Goal: Transaction & Acquisition: Purchase product/service

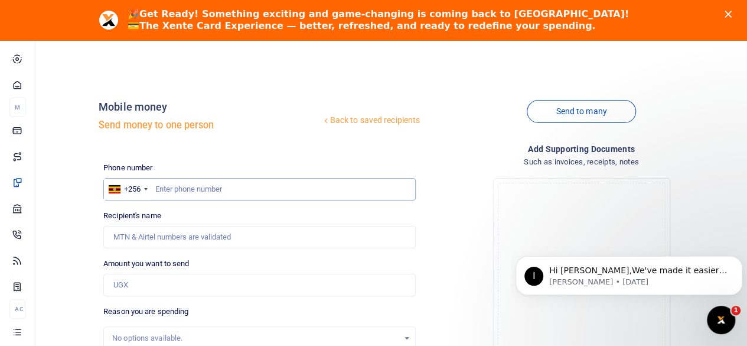
click at [204, 192] on input "text" at bounding box center [259, 189] width 313 height 22
click at [291, 294] on input "Amount you want to send" at bounding box center [259, 285] width 313 height 22
click at [385, 212] on div "Recipient's name Name is required." at bounding box center [259, 229] width 313 height 38
click at [205, 191] on input "77359746" at bounding box center [259, 189] width 313 height 22
click at [180, 187] on input "77359746" at bounding box center [259, 189] width 313 height 22
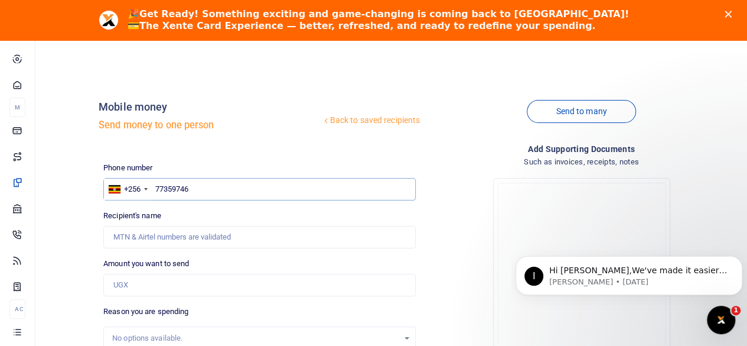
type input "773597946"
type input "Douglas Wemesa"
type input "773597946"
click at [243, 233] on input "Found" at bounding box center [259, 237] width 313 height 22
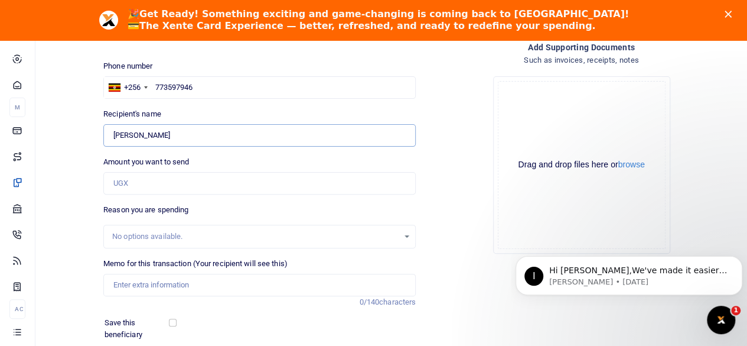
scroll to position [118, 0]
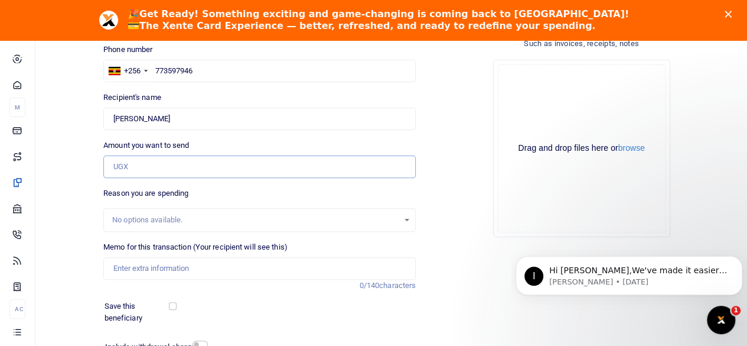
click at [170, 164] on input "Amount you want to send" at bounding box center [259, 166] width 313 height 22
type input "80,000"
click at [462, 285] on div "Add supporting Documents Such as invoices, receipts, notes Drop your files here…" at bounding box center [582, 214] width 322 height 381
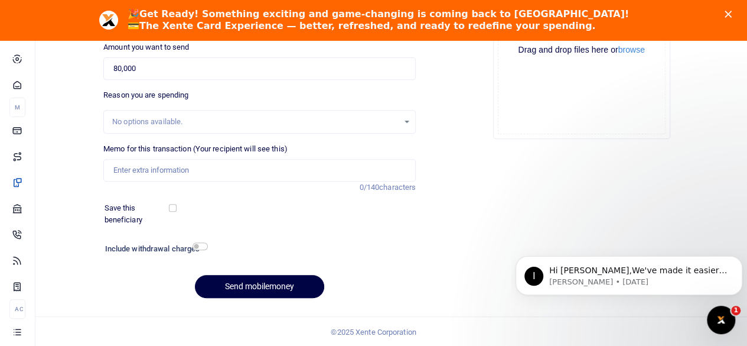
scroll to position [157, 0]
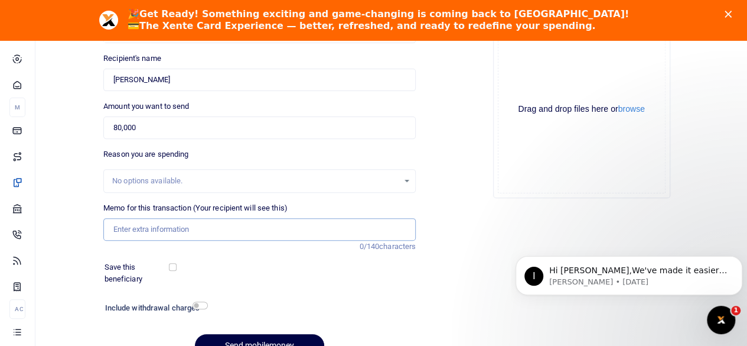
click at [236, 231] on input "Memo for this transaction (Your recipient will see this)" at bounding box center [259, 229] width 313 height 22
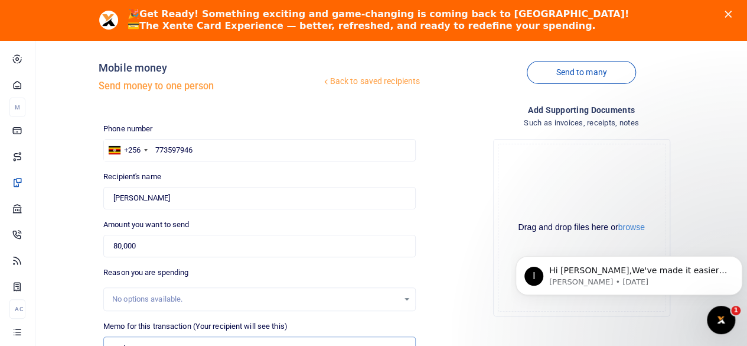
scroll to position [216, 0]
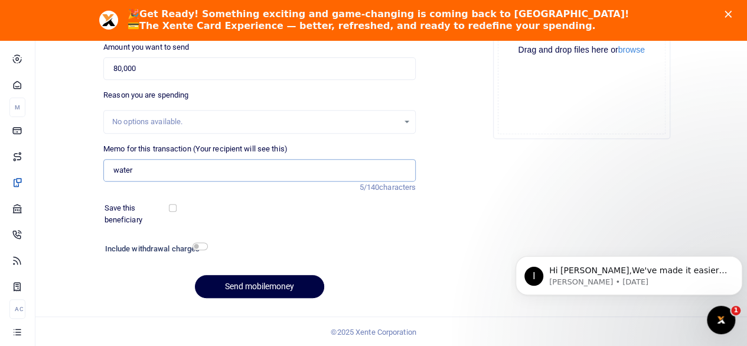
type input "water"
click at [201, 245] on input "checkbox" at bounding box center [200, 246] width 15 height 8
checkbox input "true"
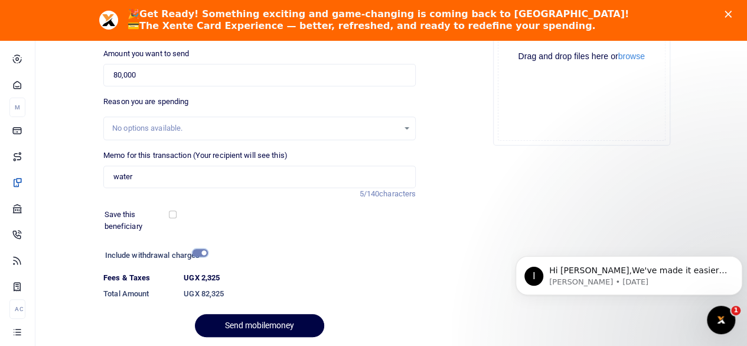
scroll to position [249, 0]
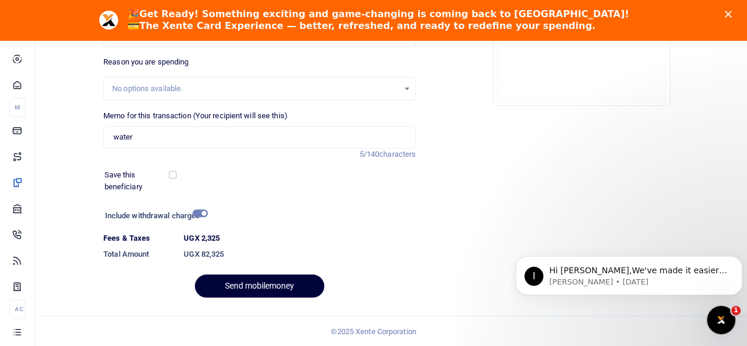
click at [276, 279] on button "Send mobilemoney" at bounding box center [259, 285] width 129 height 23
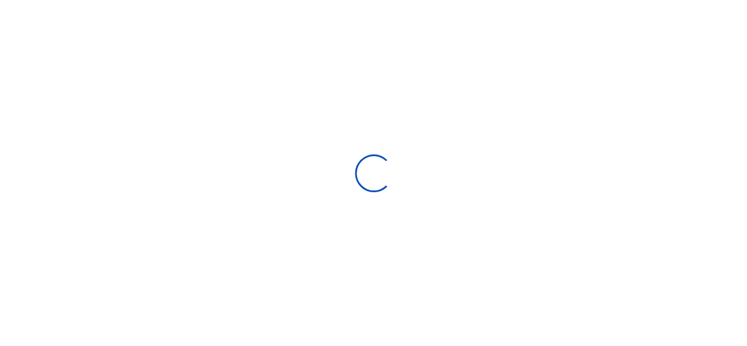
select select "Loading bundles"
select select
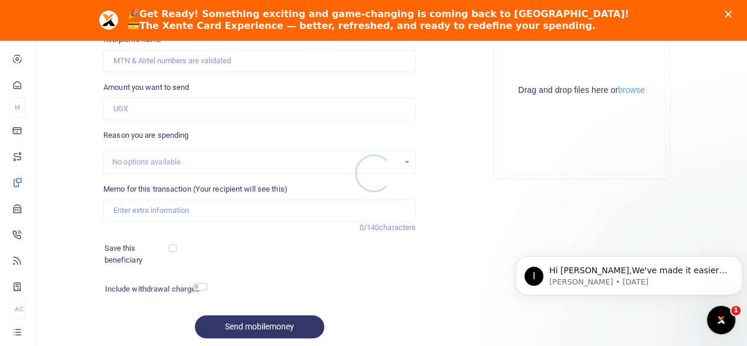
scroll to position [0, 0]
